Goal: Task Accomplishment & Management: Manage account settings

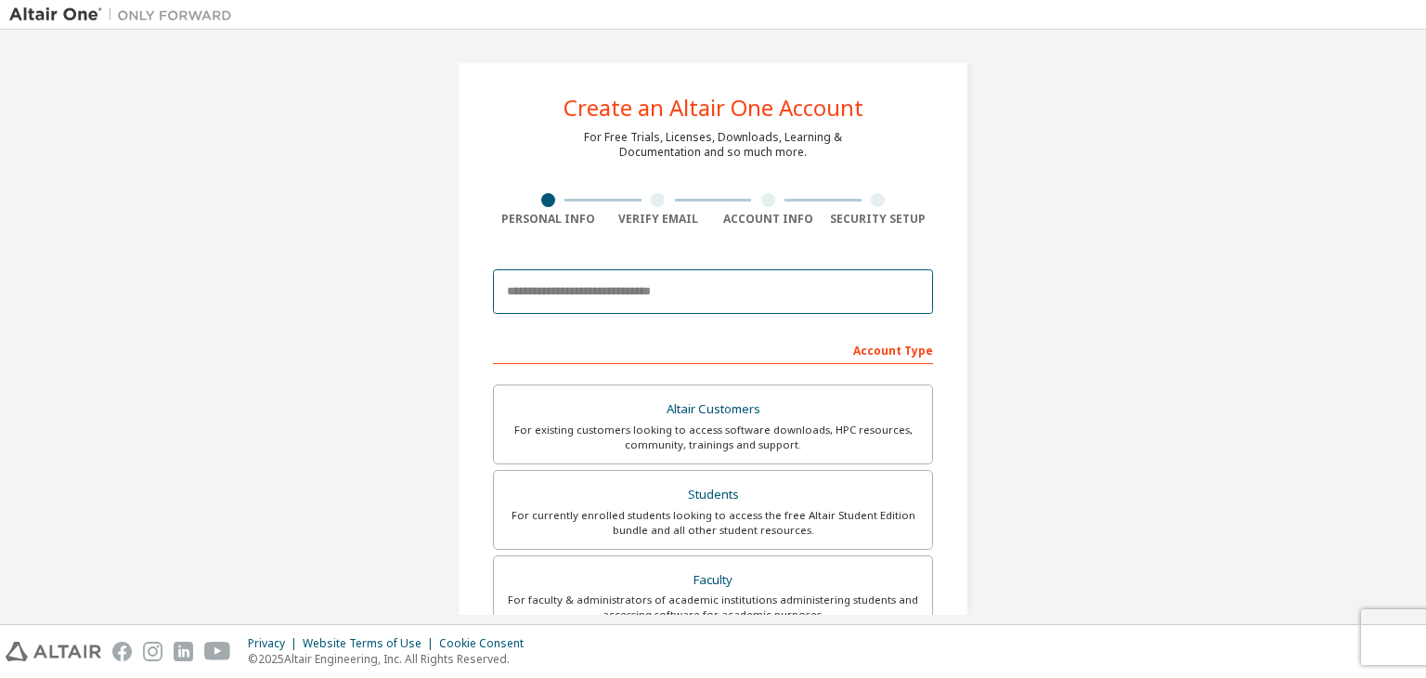
click at [603, 292] on input "email" at bounding box center [713, 291] width 440 height 45
type input "**********"
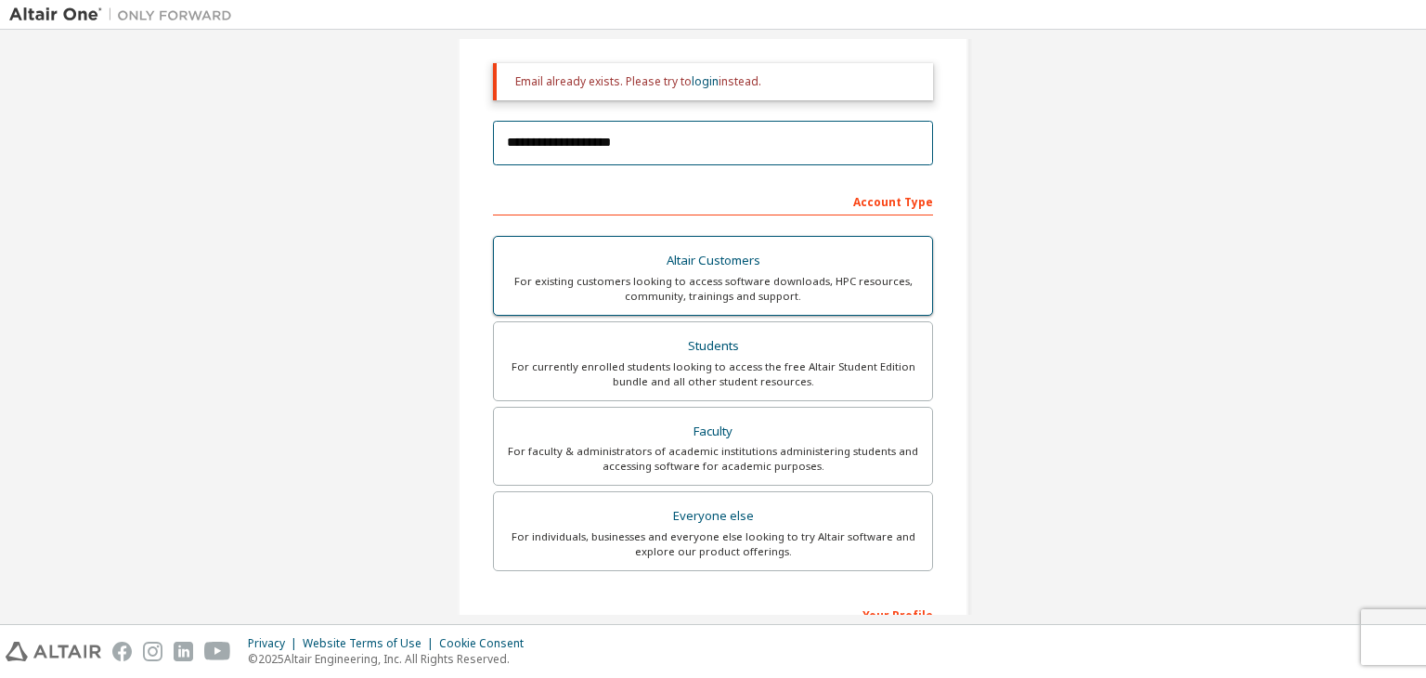
scroll to position [259, 0]
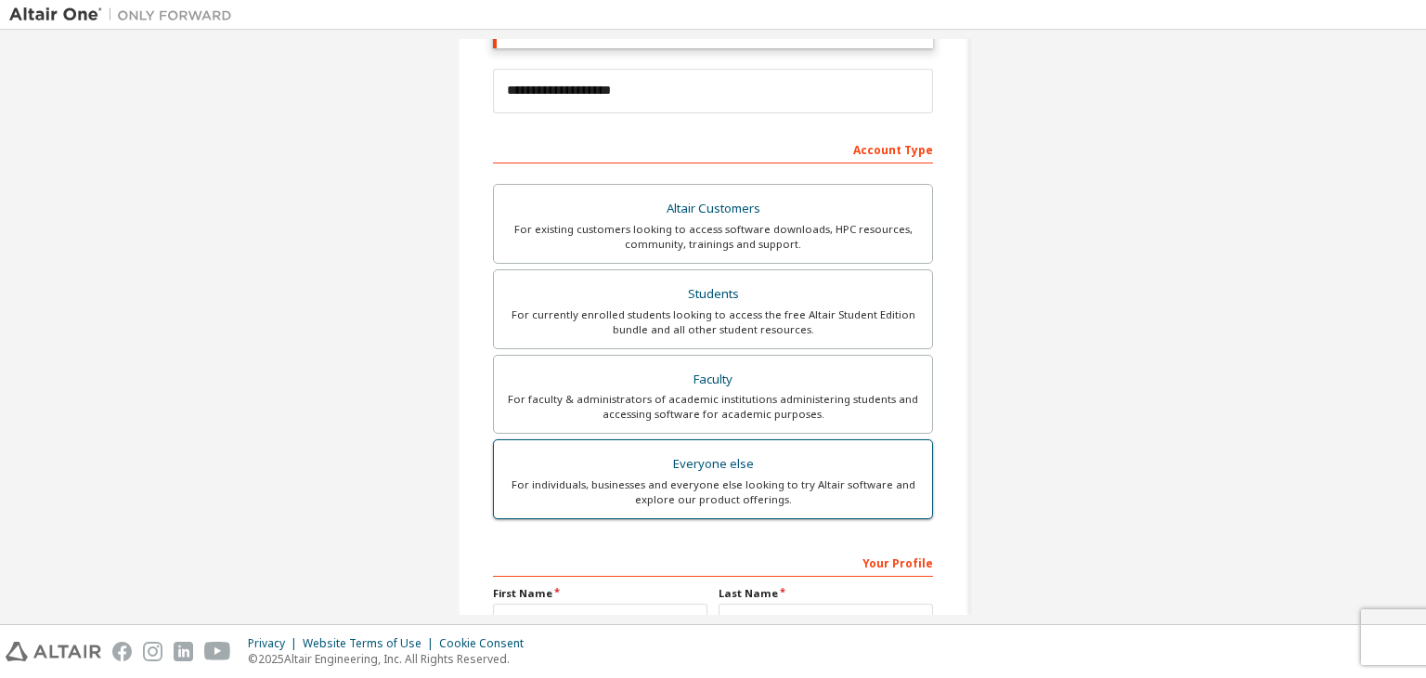
click at [747, 461] on div "Everyone else" at bounding box center [713, 464] width 416 height 26
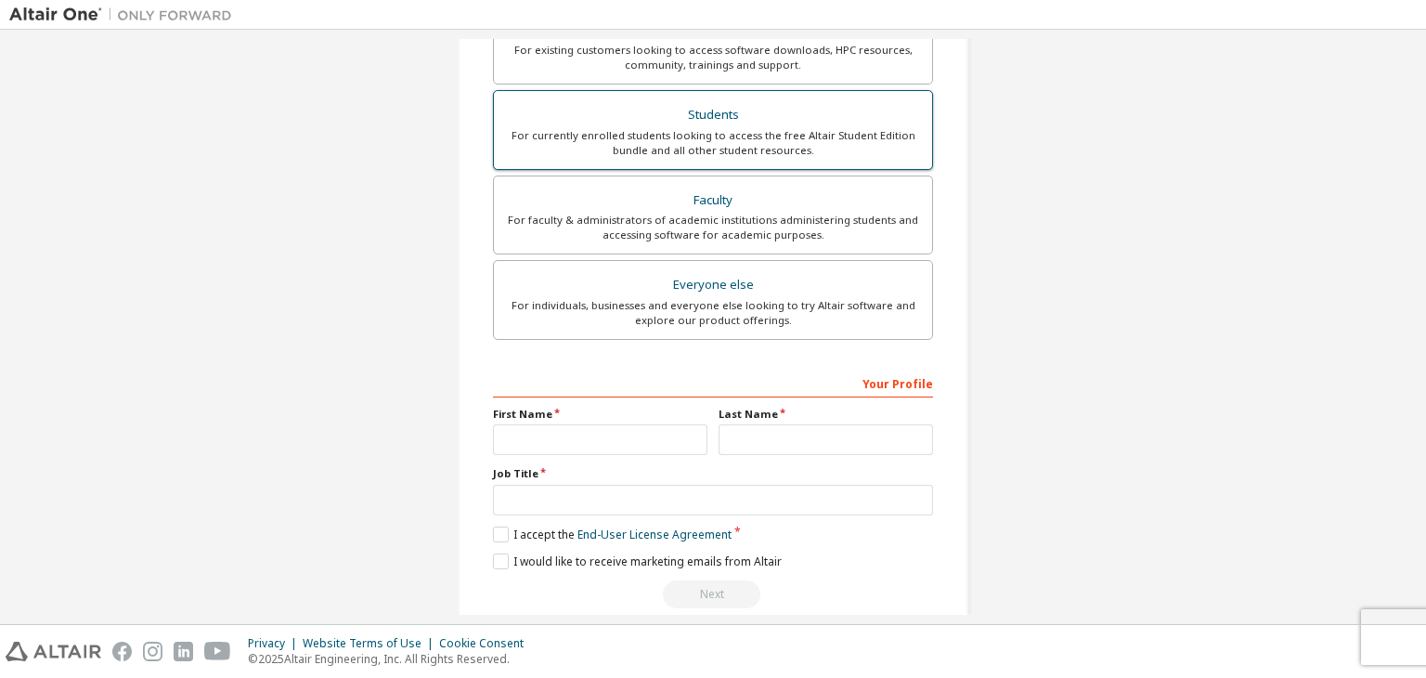
scroll to position [446, 0]
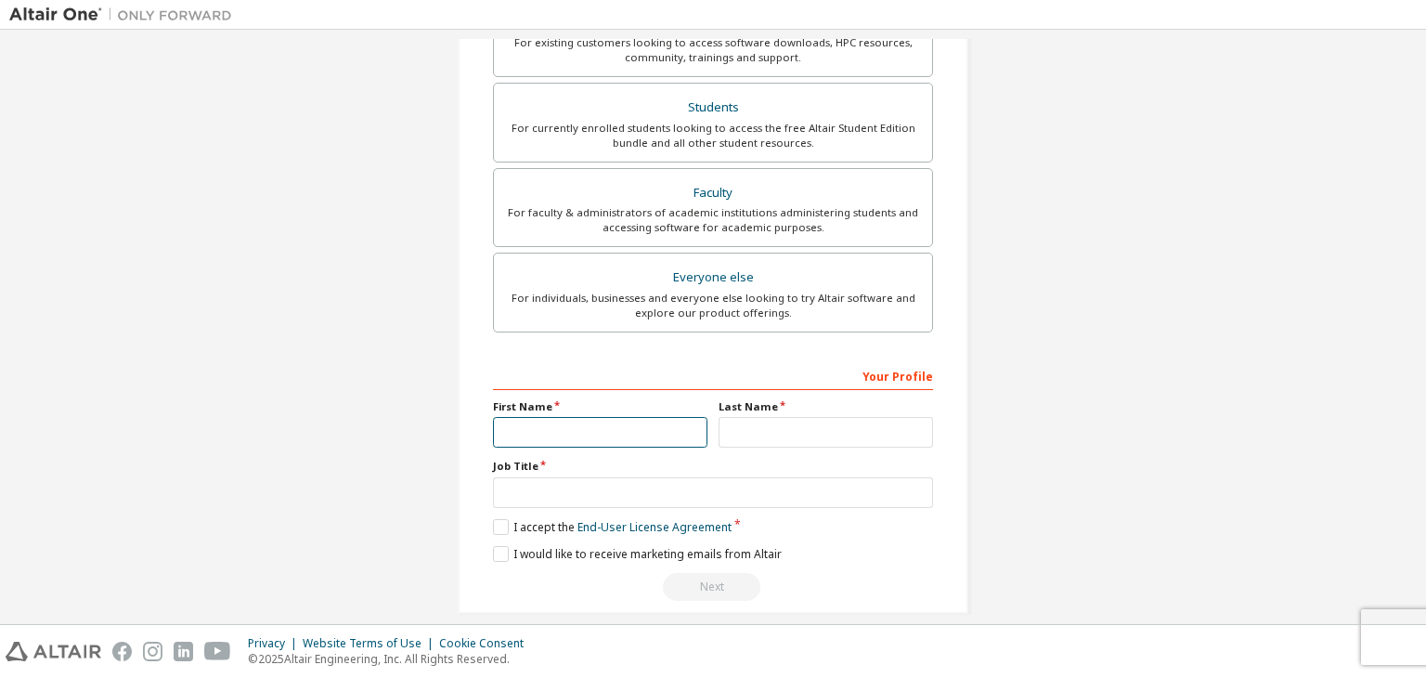
click at [565, 435] on input "text" at bounding box center [600, 432] width 214 height 31
type input "*******"
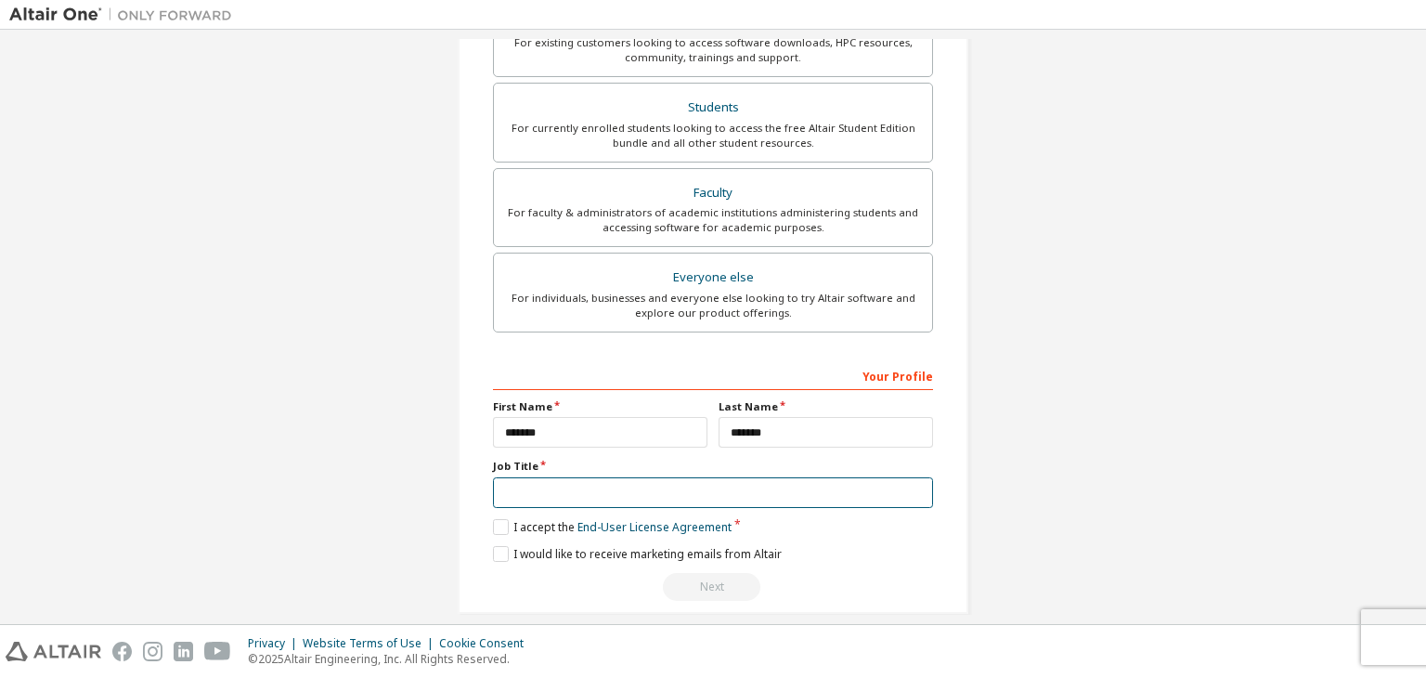
click at [565, 494] on input "text" at bounding box center [713, 492] width 440 height 31
type input "*******"
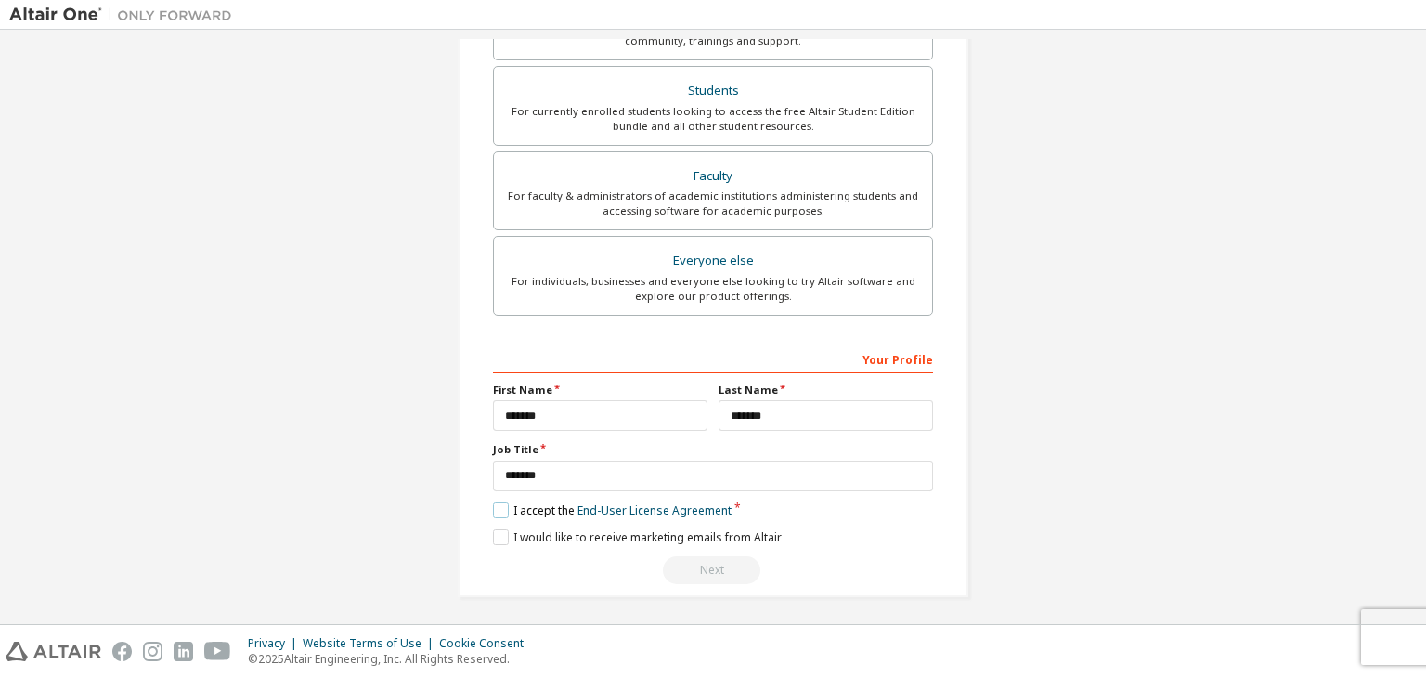
click at [495, 507] on label "I accept the End-User License Agreement" at bounding box center [612, 510] width 239 height 16
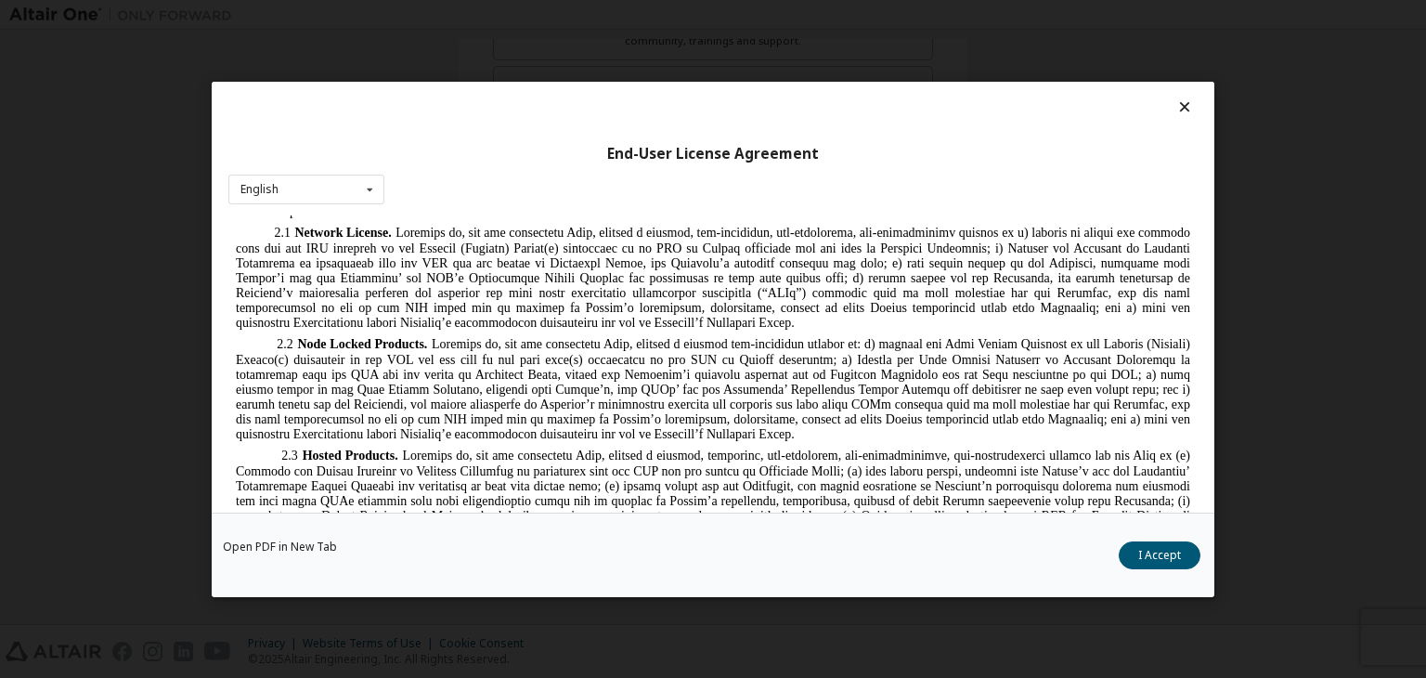
scroll to position [1447, 0]
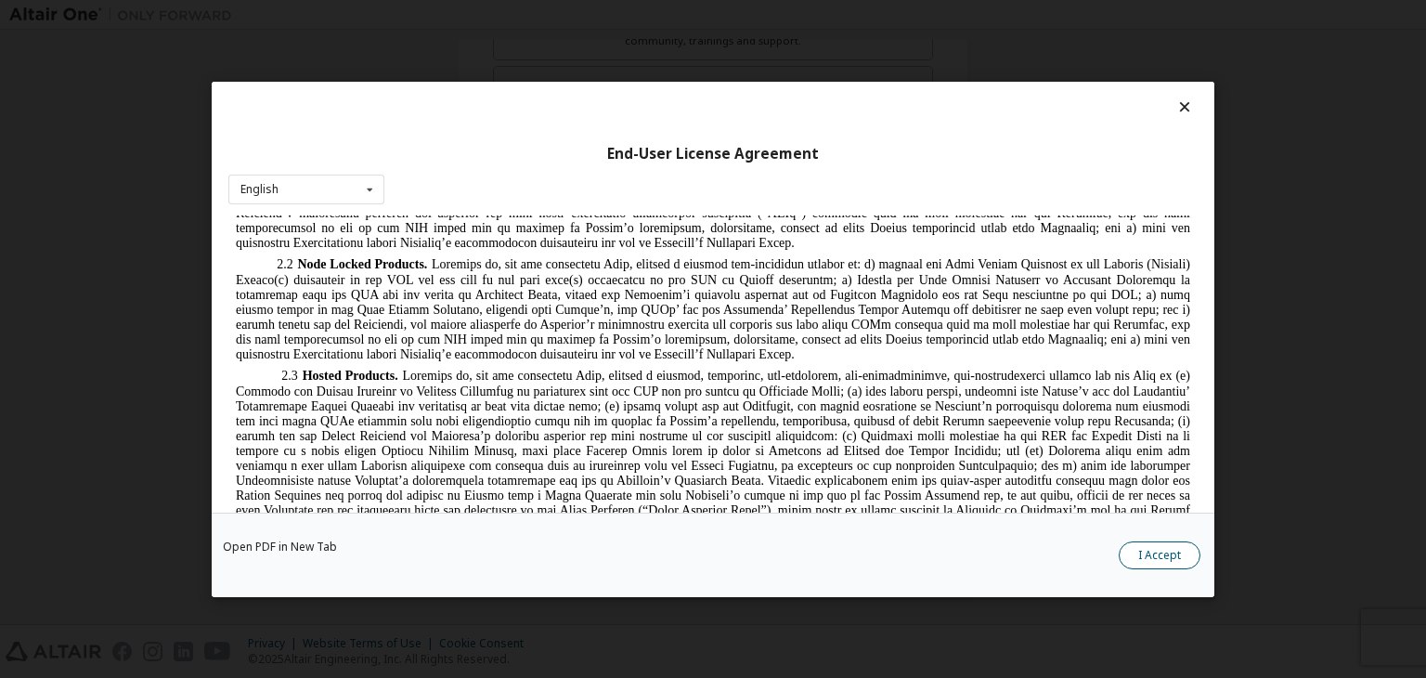
click at [1155, 554] on button "I Accept" at bounding box center [1160, 555] width 82 height 28
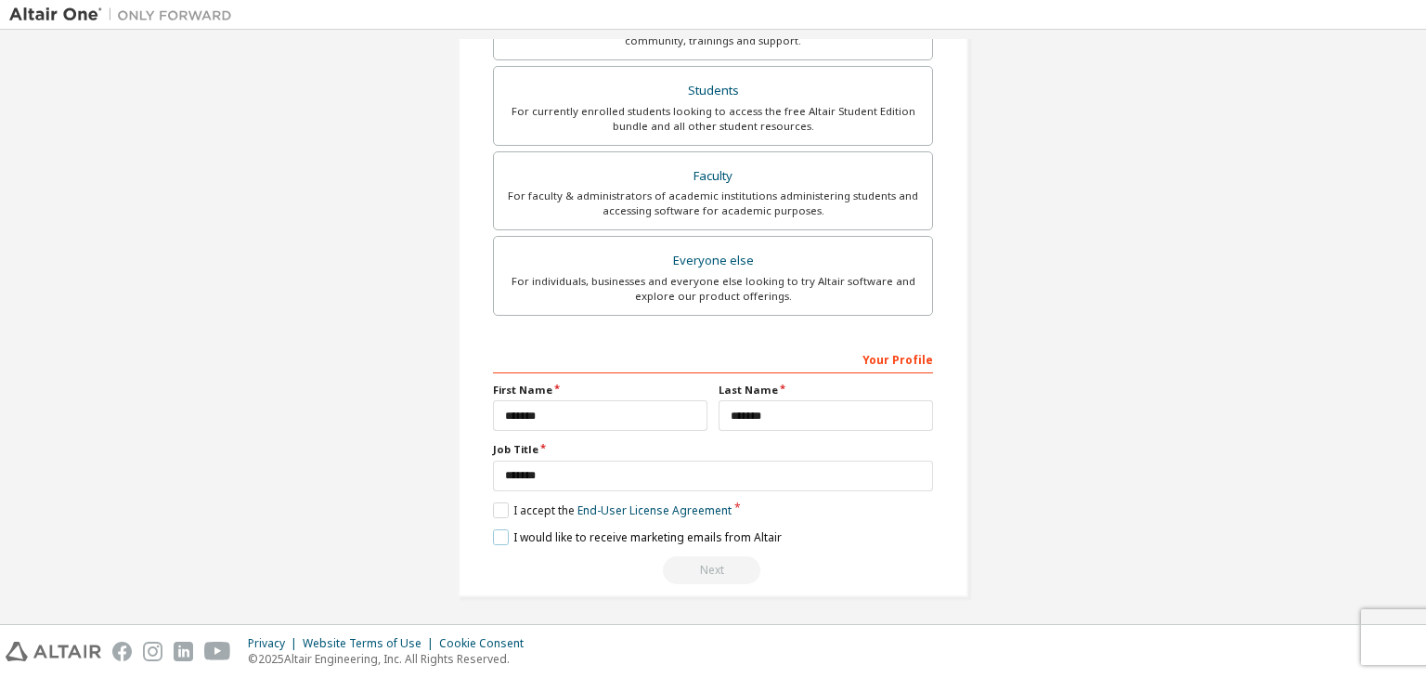
click at [501, 533] on label "I would like to receive marketing emails from Altair" at bounding box center [637, 537] width 289 height 16
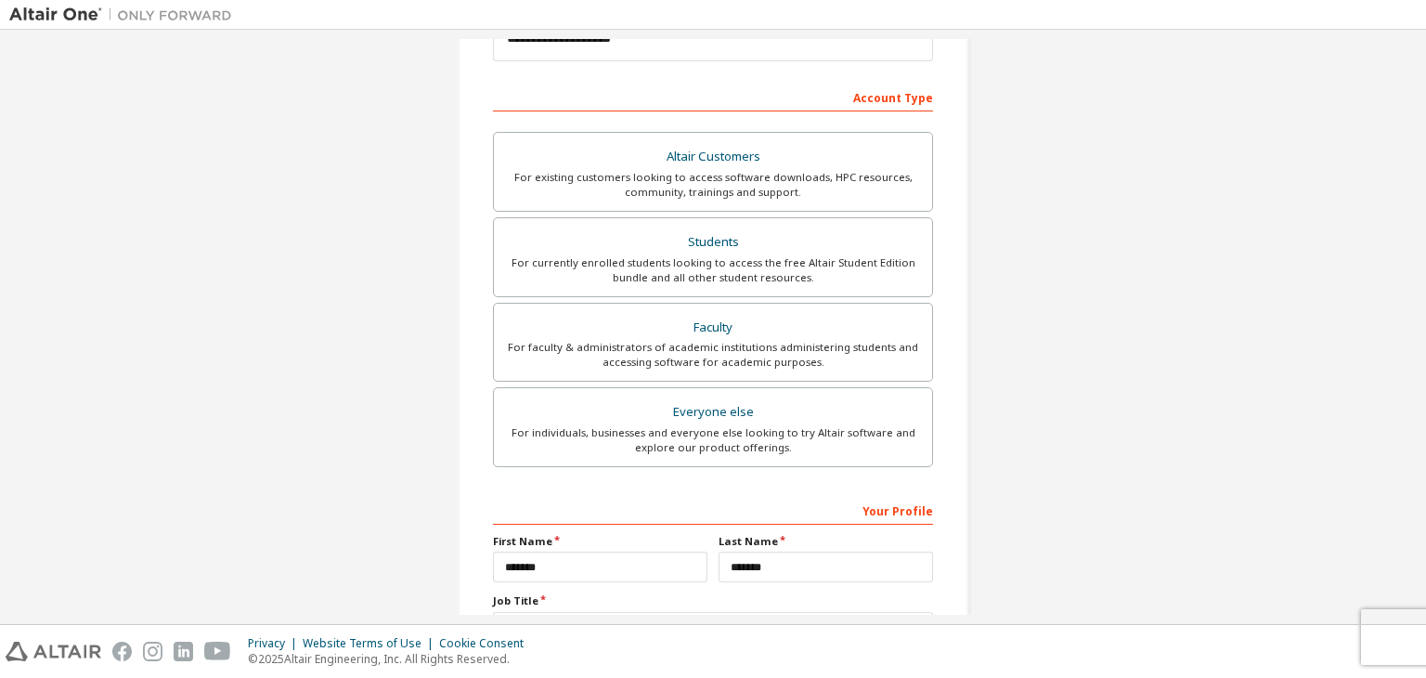
scroll to position [462, 0]
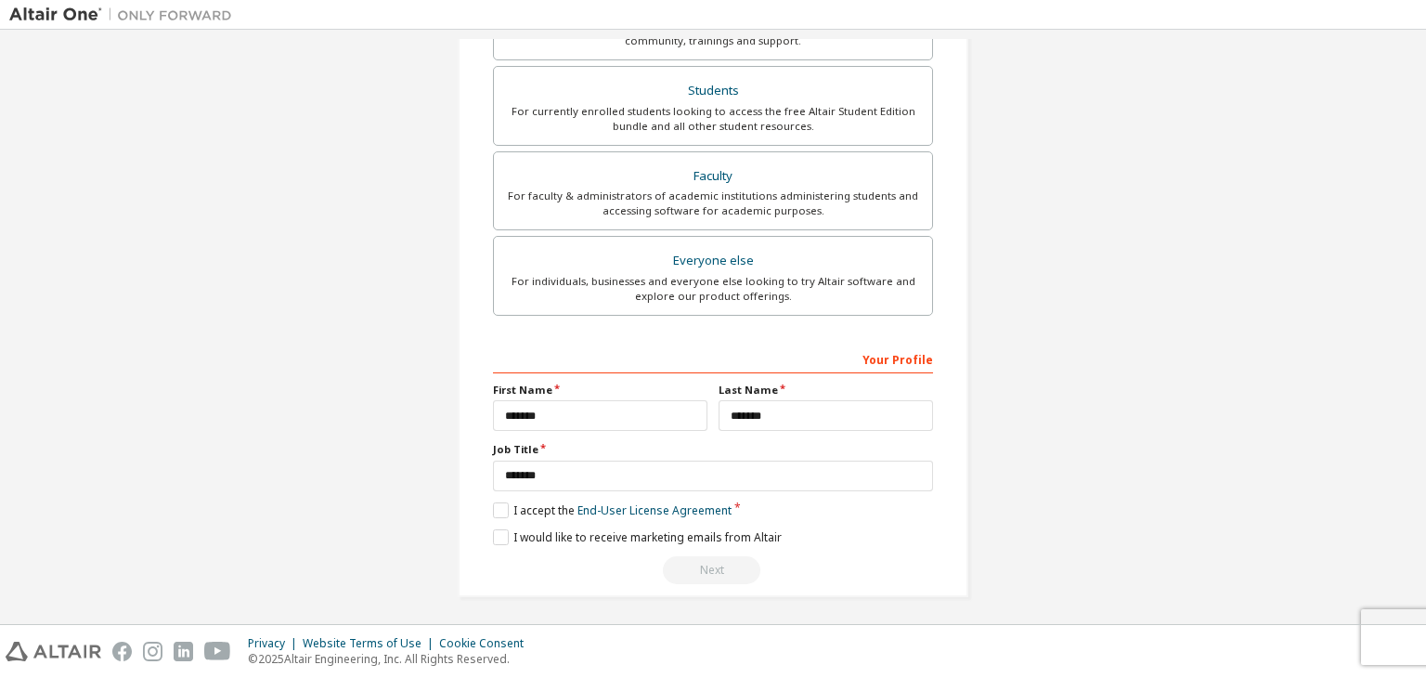
click at [717, 565] on div "Next" at bounding box center [713, 570] width 440 height 28
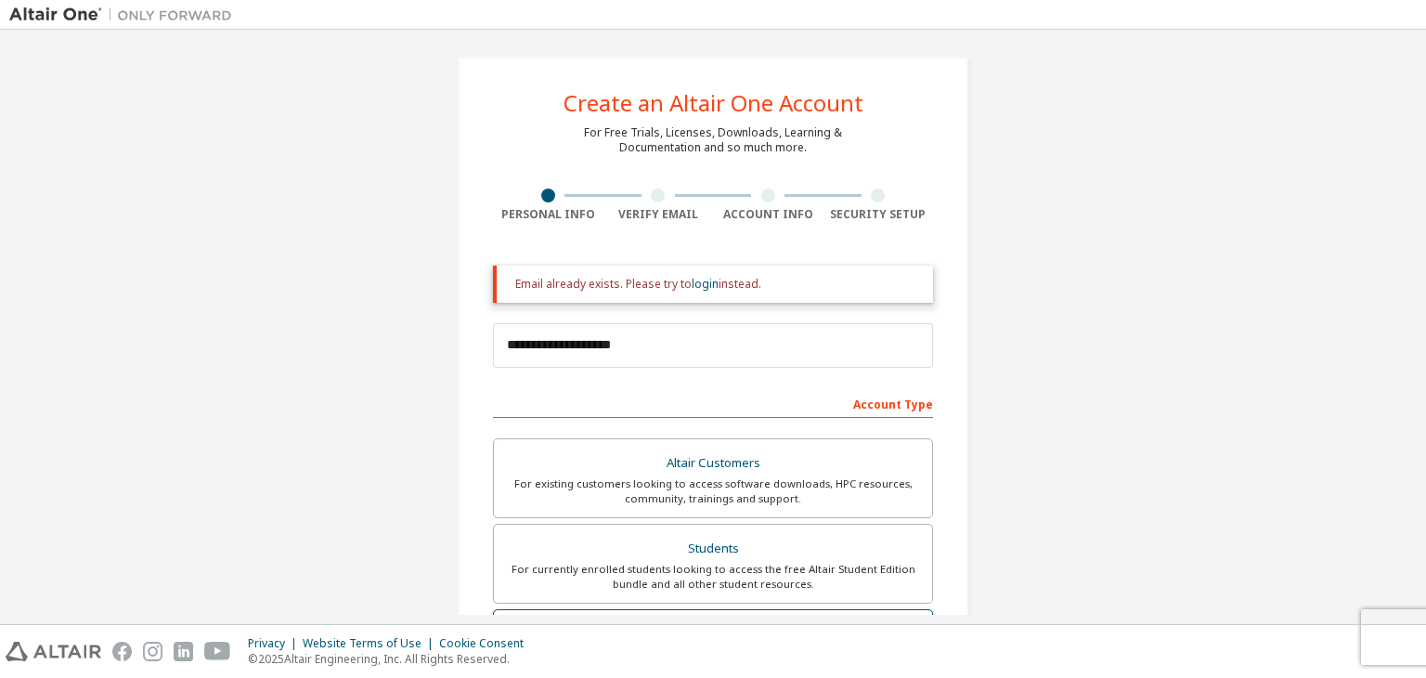
scroll to position [0, 0]
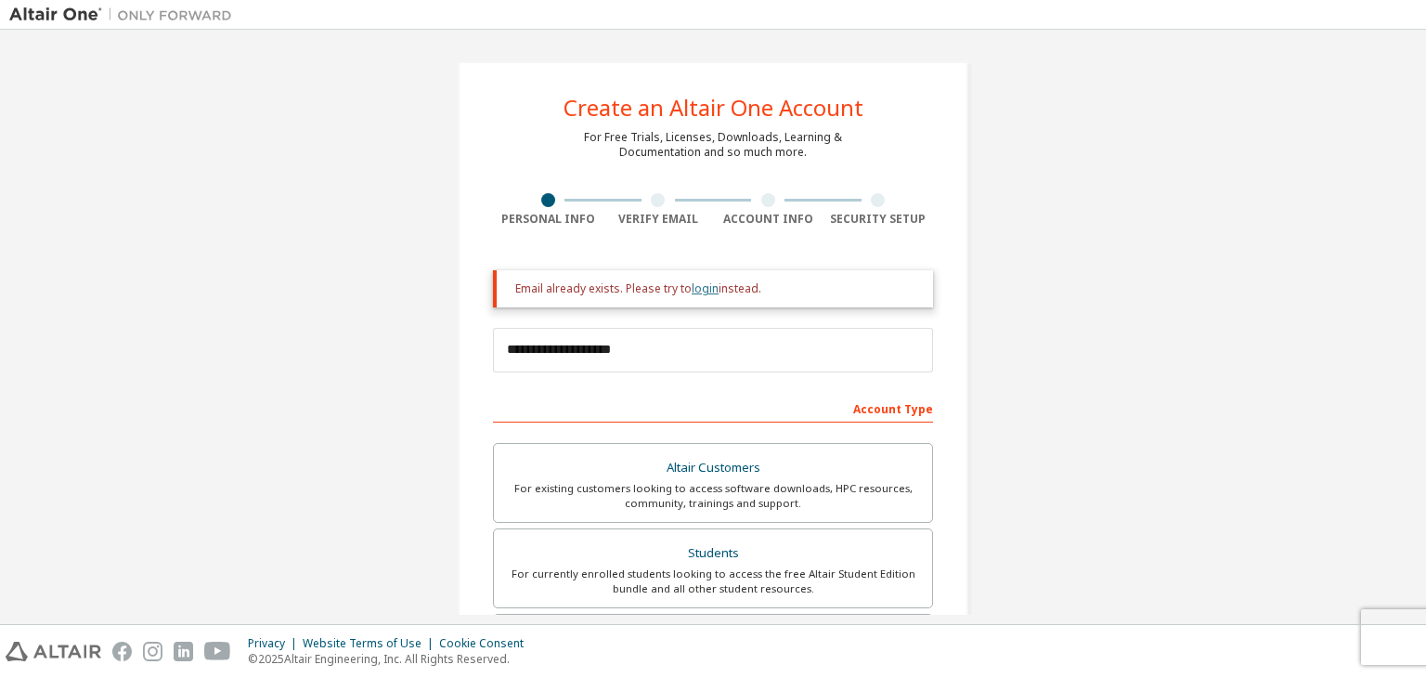
click at [697, 291] on link "login" at bounding box center [705, 288] width 27 height 16
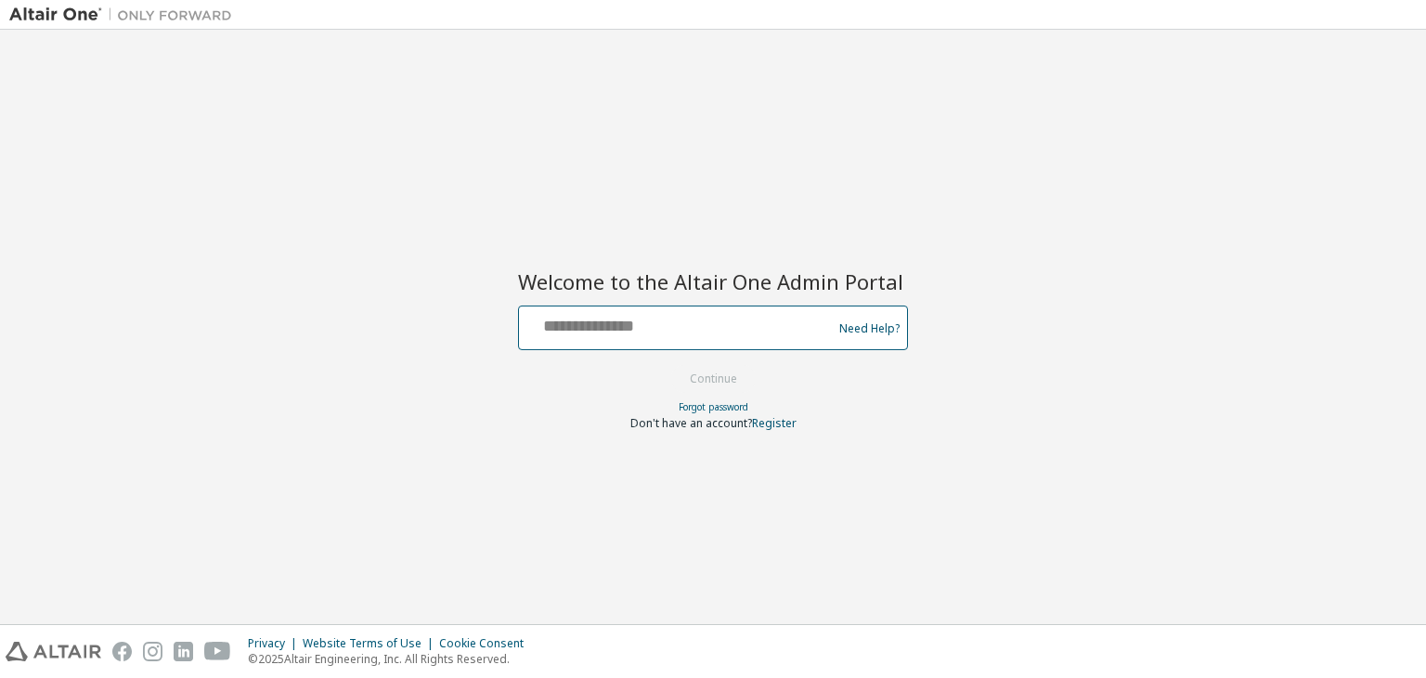
click at [566, 320] on input "text" at bounding box center [678, 323] width 304 height 27
type input "**********"
click at [709, 374] on button "Continue" at bounding box center [713, 379] width 86 height 28
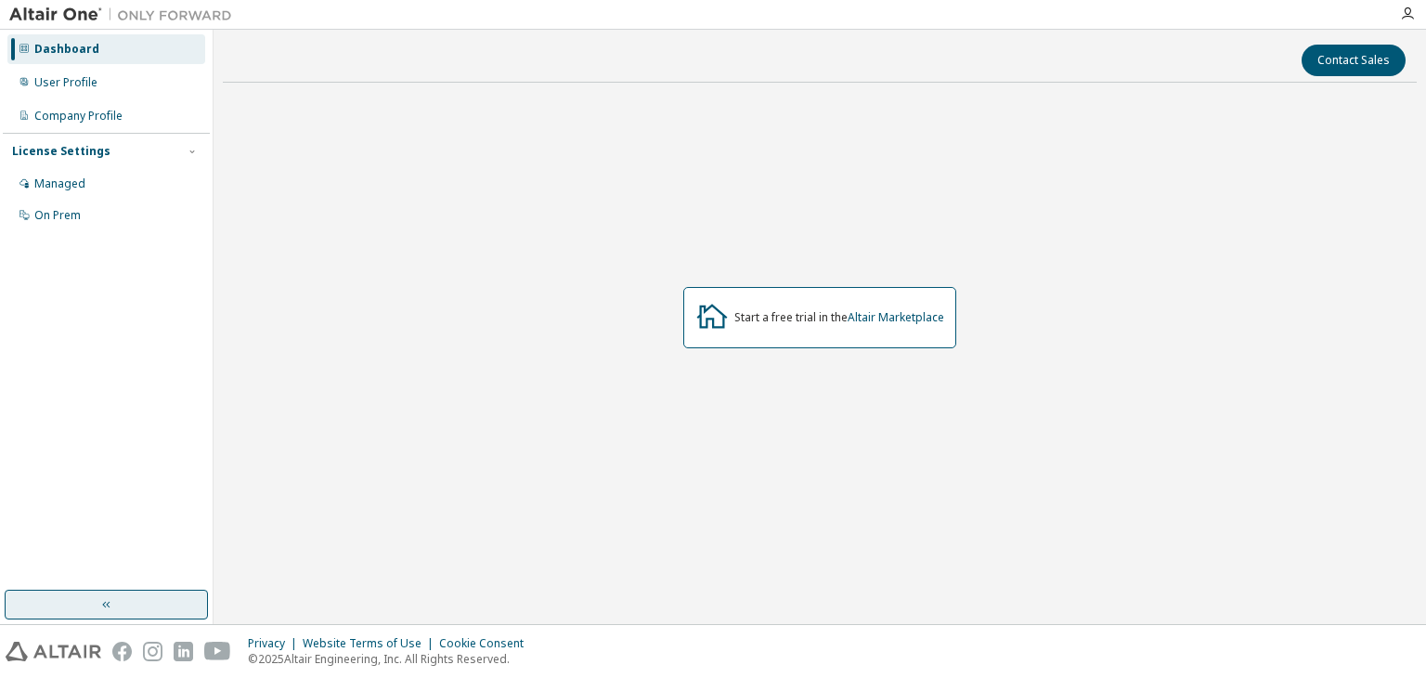
click at [112, 599] on icon "button" at bounding box center [106, 604] width 15 height 15
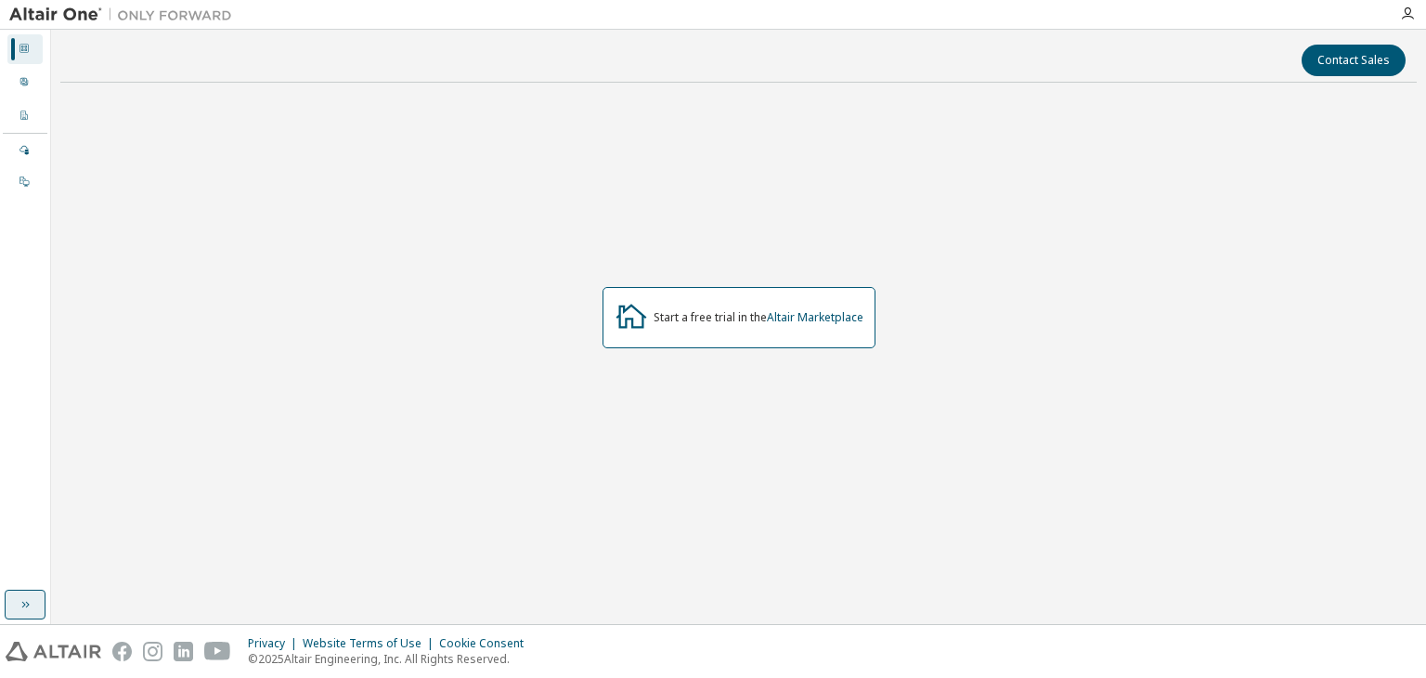
click at [20, 49] on icon at bounding box center [24, 48] width 11 height 11
click at [1408, 13] on icon "button" at bounding box center [1407, 13] width 15 height 15
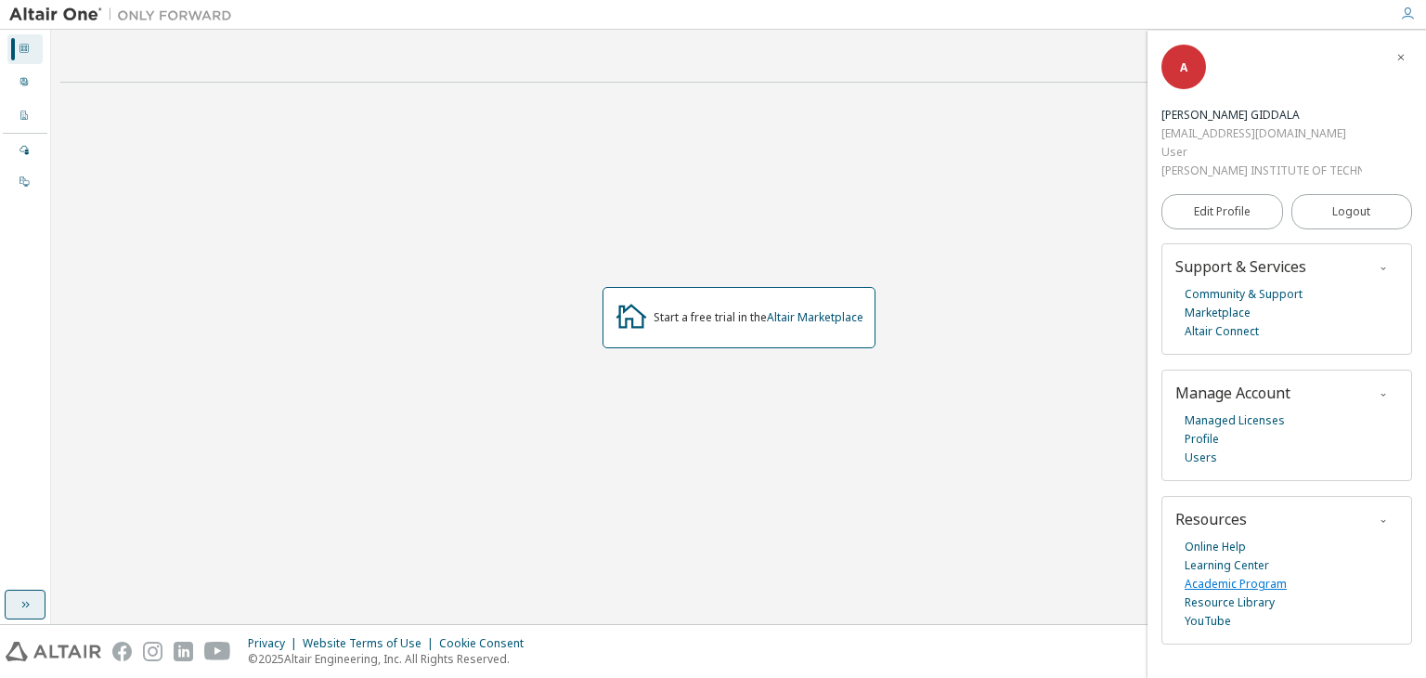
click at [1226, 582] on link "Academic Program" at bounding box center [1236, 584] width 102 height 19
click at [1212, 584] on link "Academic Program" at bounding box center [1236, 584] width 102 height 19
click at [1371, 209] on span "Logout" at bounding box center [1351, 211] width 38 height 19
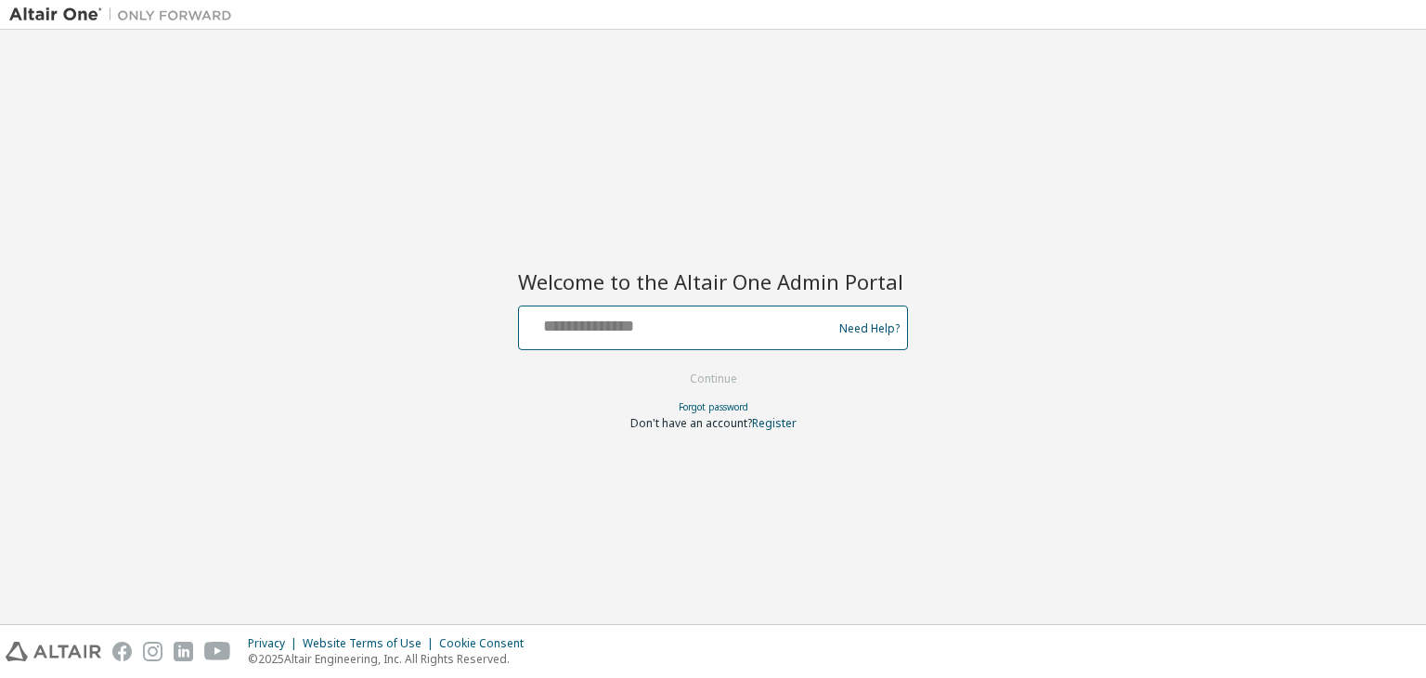
click at [588, 320] on input "text" at bounding box center [678, 323] width 304 height 27
type input "**********"
click at [708, 383] on button "Continue" at bounding box center [713, 379] width 86 height 28
